Goal: Information Seeking & Learning: Learn about a topic

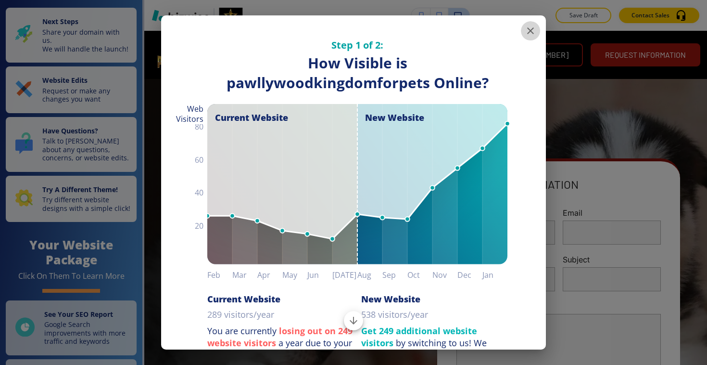
click at [530, 31] on icon "button" at bounding box center [530, 30] width 7 height 7
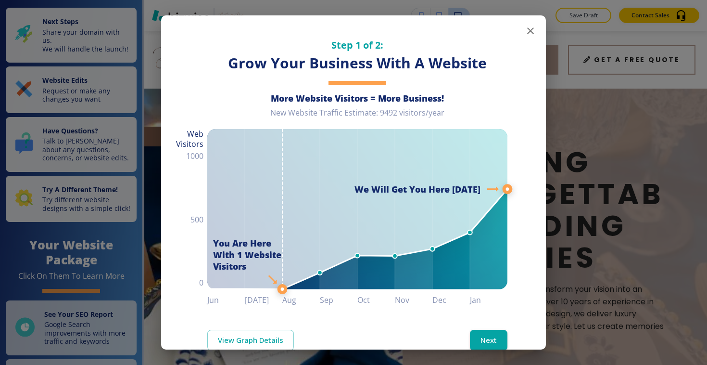
click at [525, 31] on icon "button" at bounding box center [531, 31] width 12 height 12
